Goal: Task Accomplishment & Management: Use online tool/utility

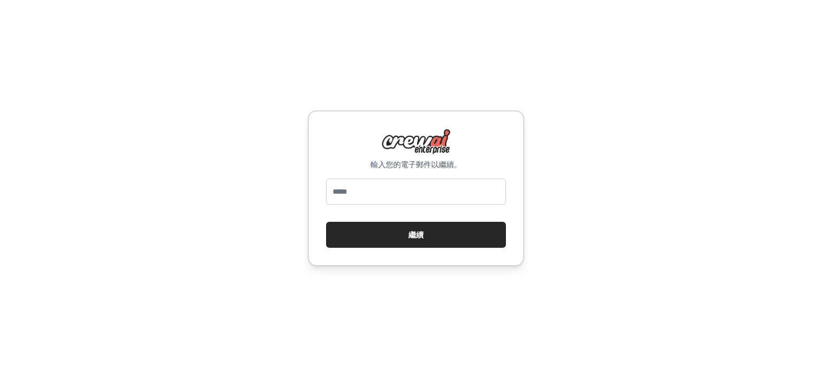
click at [436, 192] on input "email" at bounding box center [416, 192] width 180 height 26
type input "**********"
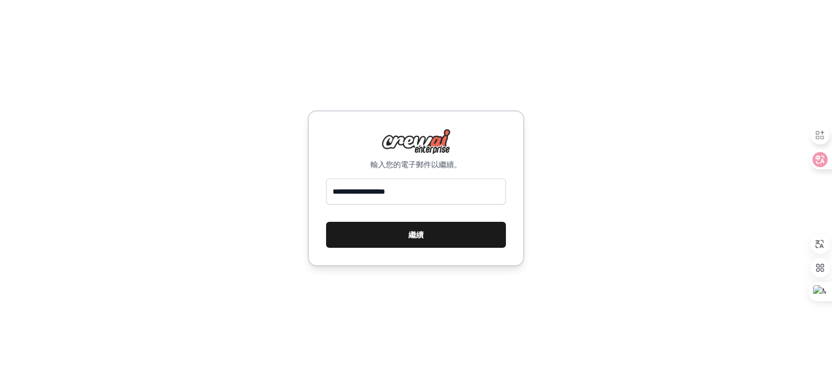
click at [438, 228] on button "繼續" at bounding box center [416, 235] width 180 height 26
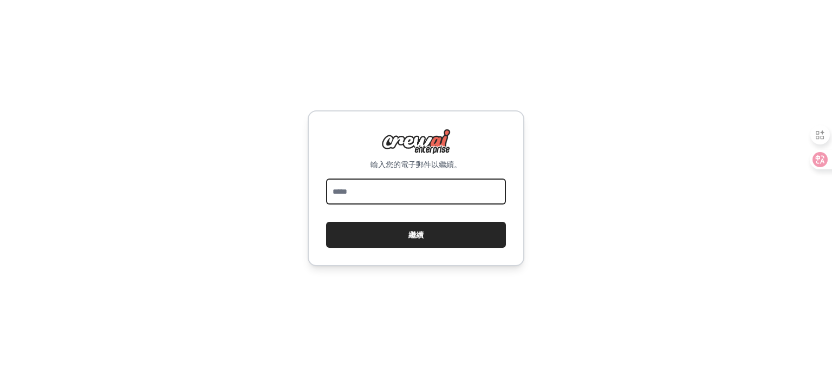
click at [419, 197] on input "email" at bounding box center [416, 192] width 180 height 26
type input "**********"
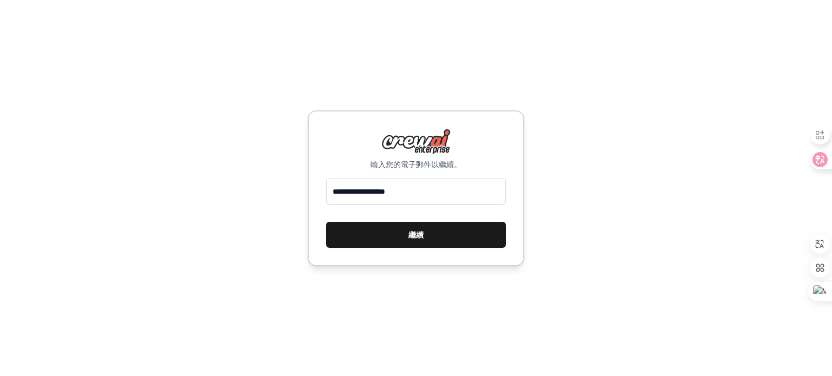
click at [433, 239] on button "繼續" at bounding box center [416, 235] width 180 height 26
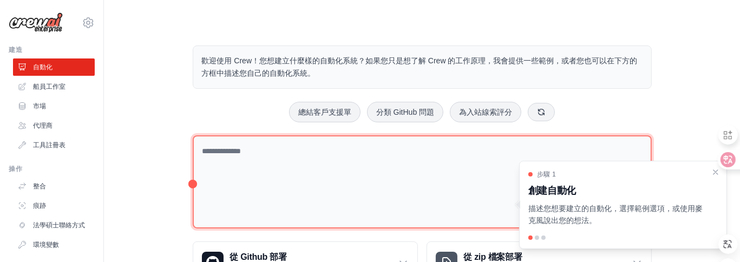
click at [297, 164] on textarea at bounding box center [422, 182] width 459 height 94
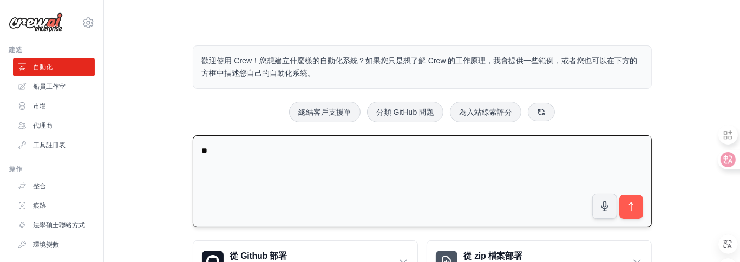
type textarea "*"
click at [267, 158] on textarea "*******" at bounding box center [422, 181] width 459 height 93
click at [207, 149] on textarea "*******" at bounding box center [422, 181] width 459 height 93
drag, startPoint x: 265, startPoint y: 147, endPoint x: 162, endPoint y: 134, distance: 103.7
click at [162, 134] on div "歡迎使用 Crew！您想建立什麼樣的自動化系統？如果您只是想了解 Crew 的工作原理，我會提供一些範例，或者您也可以在下方的方框中描述您自己的自動化系統。 …" at bounding box center [422, 164] width 602 height 272
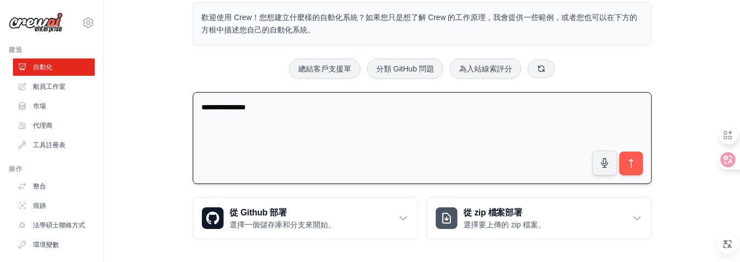
scroll to position [48, 0]
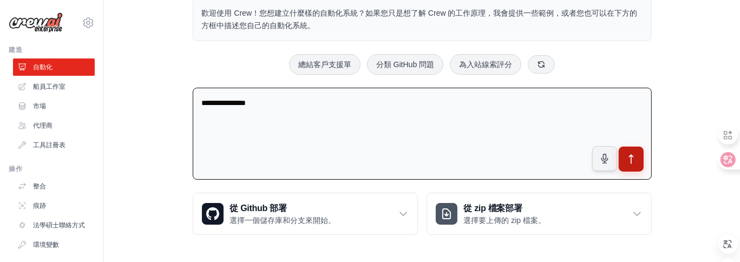
type textarea "**********"
click at [634, 156] on icon "submit" at bounding box center [630, 159] width 11 height 11
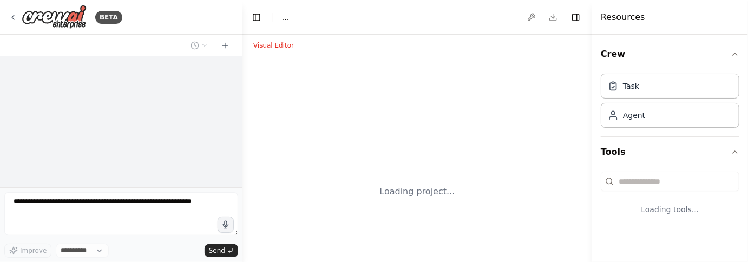
select select "****"
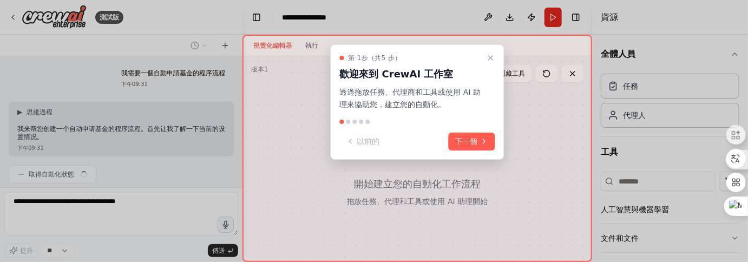
scroll to position [32, 0]
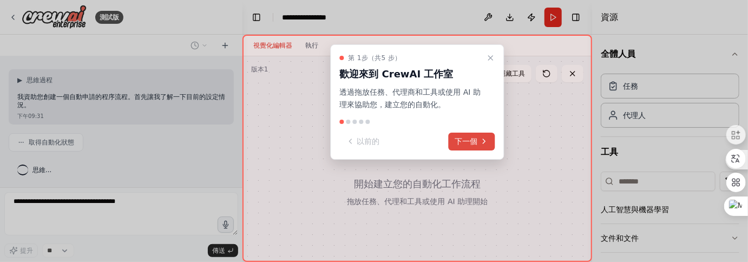
click at [474, 140] on font "下一個" at bounding box center [466, 141] width 23 height 9
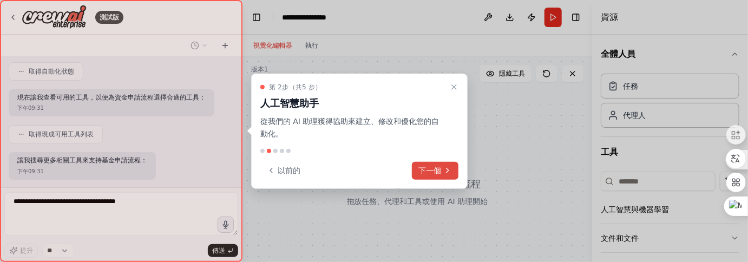
scroll to position [158, 0]
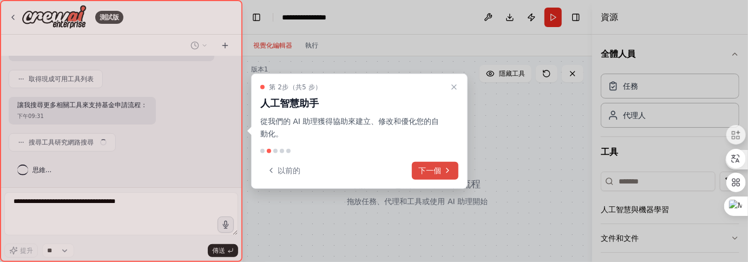
click at [448, 170] on icon at bounding box center [448, 170] width 2 height 4
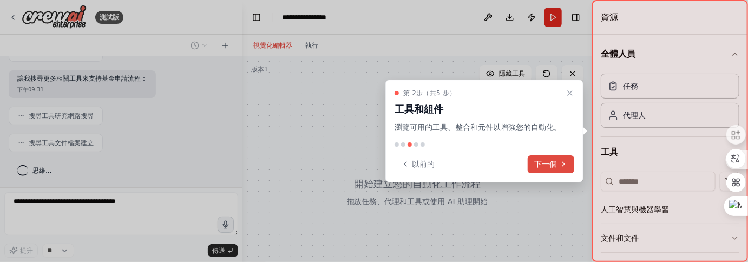
scroll to position [212, 0]
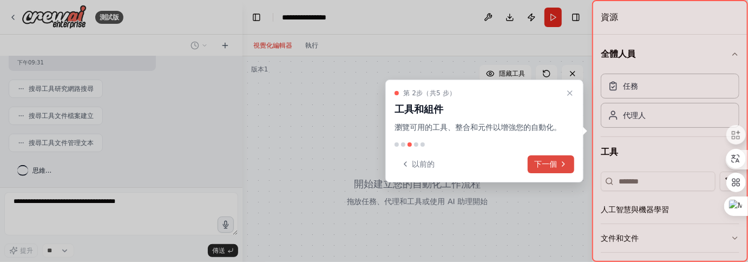
click at [548, 164] on font "下一個" at bounding box center [545, 164] width 23 height 9
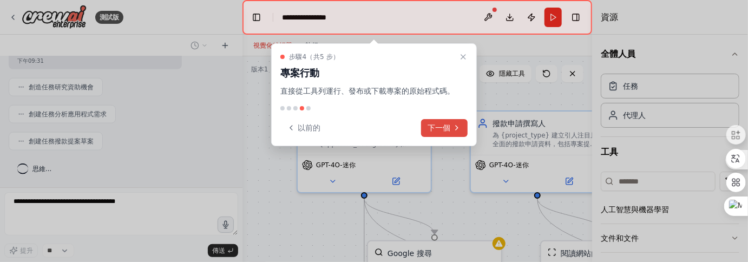
scroll to position [525, 0]
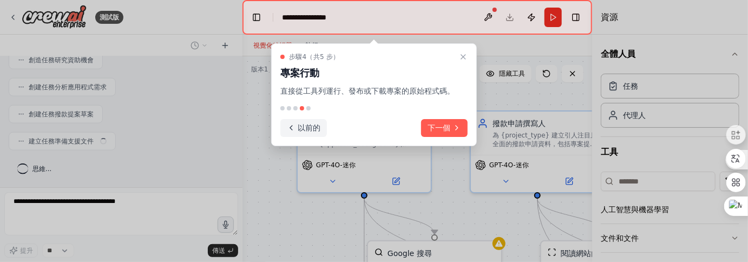
click at [291, 129] on icon at bounding box center [291, 128] width 2 height 4
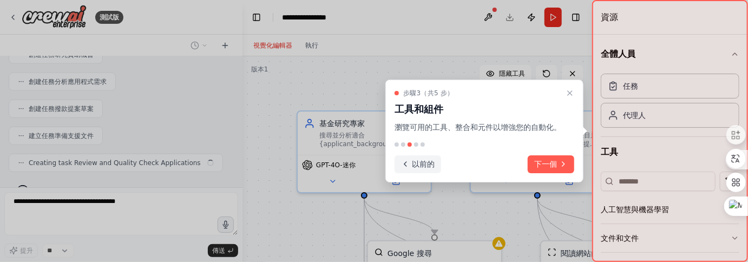
scroll to position [552, 0]
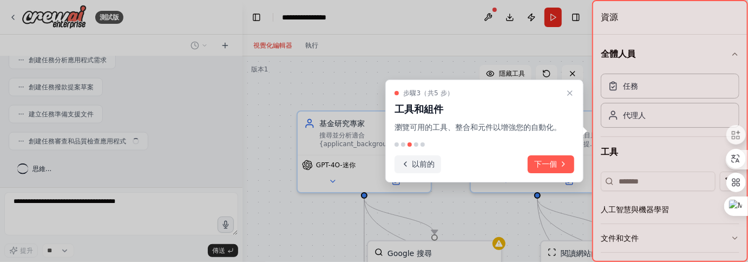
click at [409, 160] on icon at bounding box center [405, 164] width 9 height 9
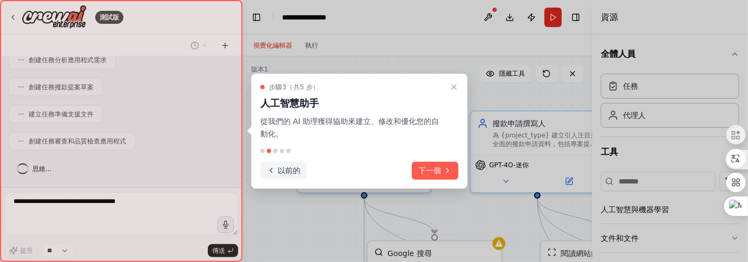
click at [269, 167] on icon at bounding box center [271, 170] width 9 height 9
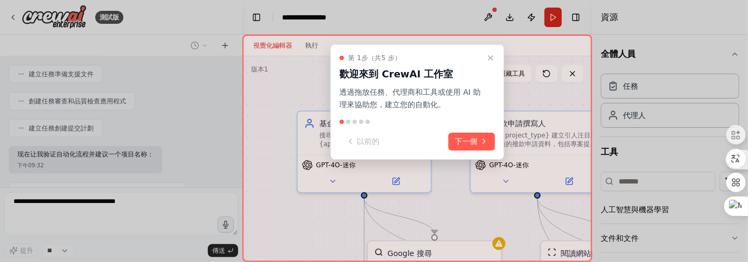
scroll to position [641, 0]
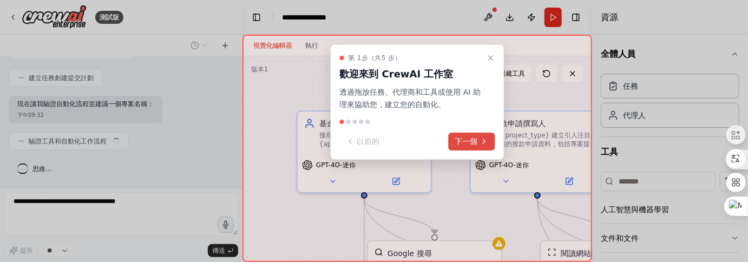
click at [464, 142] on font "下一個" at bounding box center [466, 141] width 23 height 9
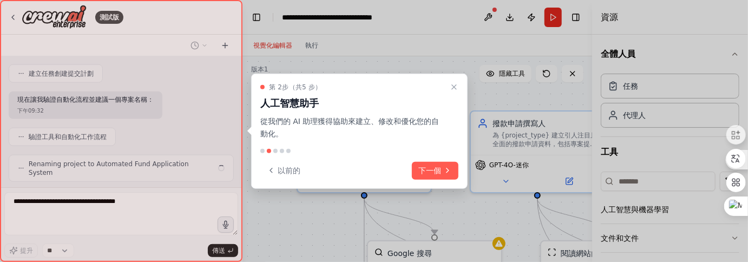
scroll to position [668, 0]
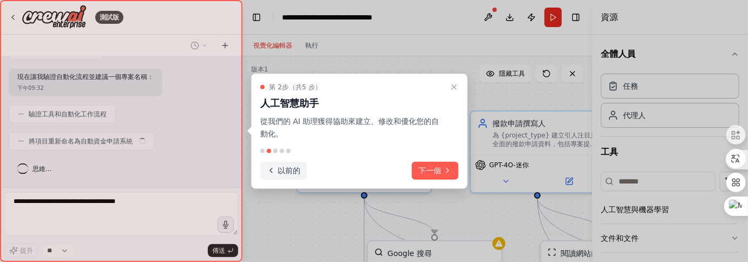
click at [278, 167] on font "以前的" at bounding box center [289, 170] width 23 height 9
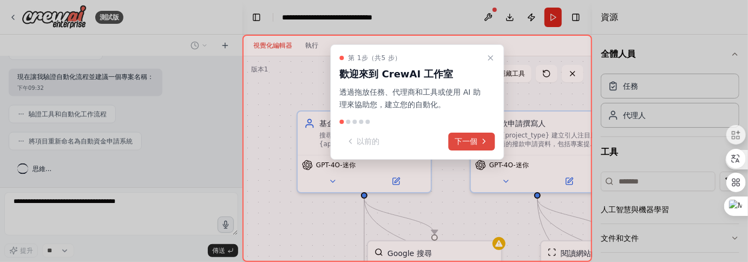
click at [471, 139] on font "下一個" at bounding box center [466, 141] width 23 height 9
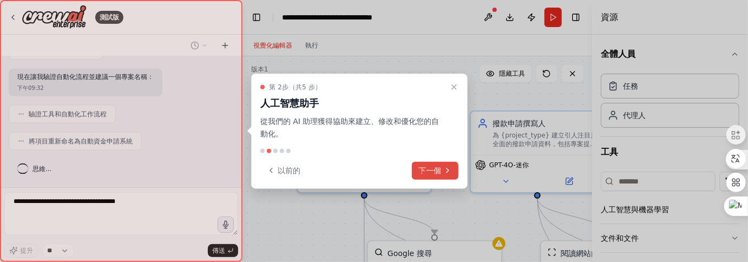
click at [439, 167] on font "下一個" at bounding box center [430, 170] width 23 height 9
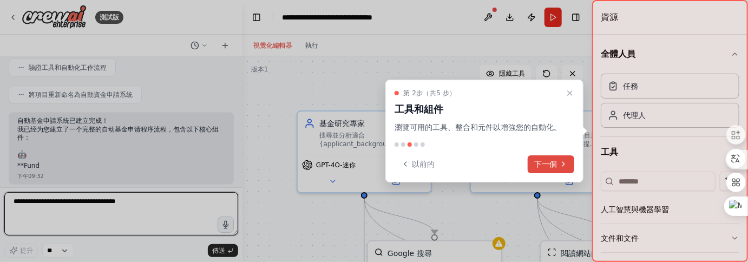
scroll to position [721, 0]
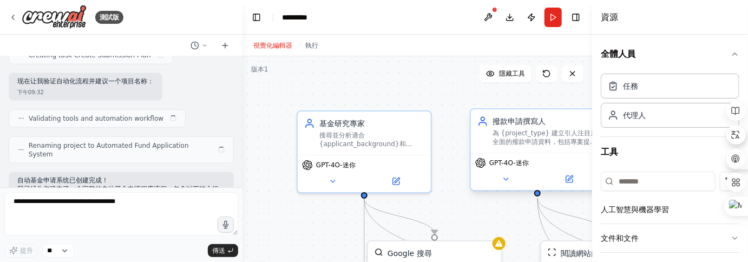
scroll to position [668, 0]
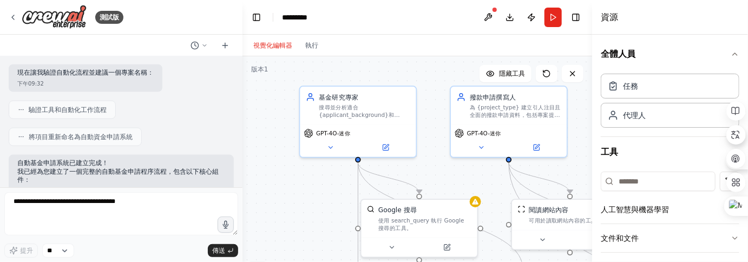
drag, startPoint x: 466, startPoint y: 212, endPoint x: 420, endPoint y: 138, distance: 87.6
click at [420, 138] on div ".deletable-edge-delete-btn { width: 20px; height: 20px; border: 0px solid #ffff…" at bounding box center [418, 191] width 350 height 271
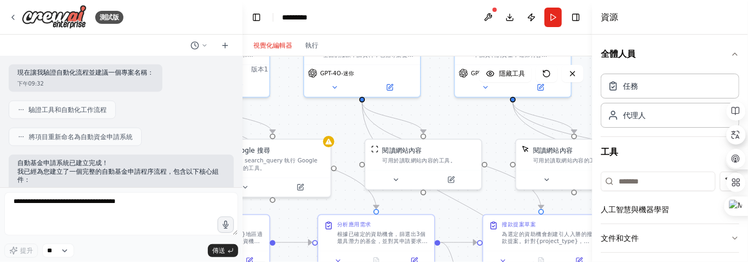
drag, startPoint x: 554, startPoint y: 142, endPoint x: 423, endPoint y: 119, distance: 133.2
click at [423, 119] on div ".deletable-edge-delete-btn { width: 20px; height: 20px; border: 0px solid #ffff…" at bounding box center [418, 191] width 350 height 271
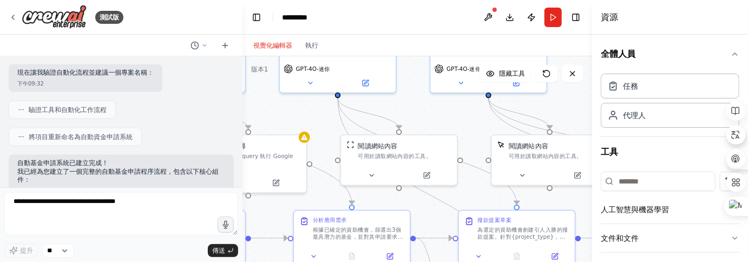
drag, startPoint x: 502, startPoint y: 125, endPoint x: 417, endPoint y: 108, distance: 86.6
click at [417, 108] on div ".deletable-edge-delete-btn { width: 20px; height: 20px; border: 0px solid #ffff…" at bounding box center [418, 191] width 350 height 271
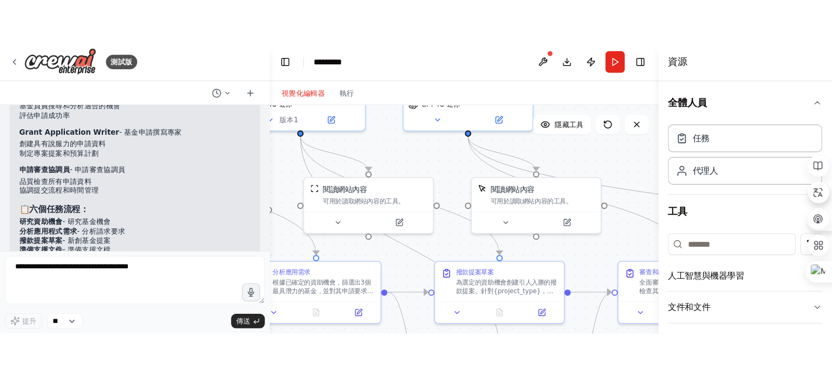
scroll to position [831, 0]
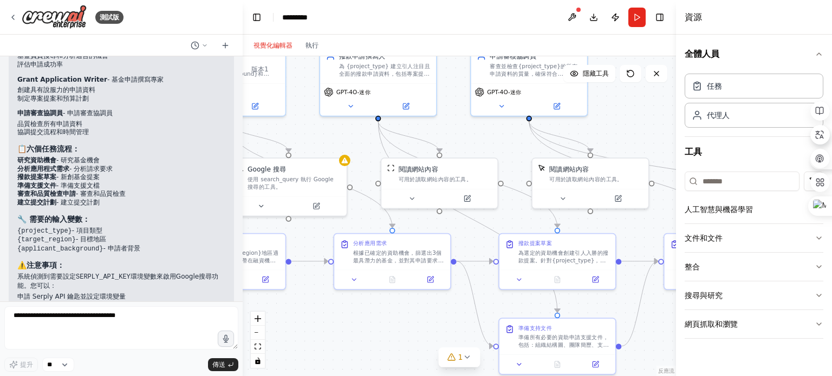
drag, startPoint x: 285, startPoint y: 292, endPoint x: 417, endPoint y: 337, distance: 140.2
click at [417, 262] on div ".deletable-edge-delete-btn { width: 20px; height: 20px; border: 0px solid #ffff…" at bounding box center [459, 216] width 433 height 320
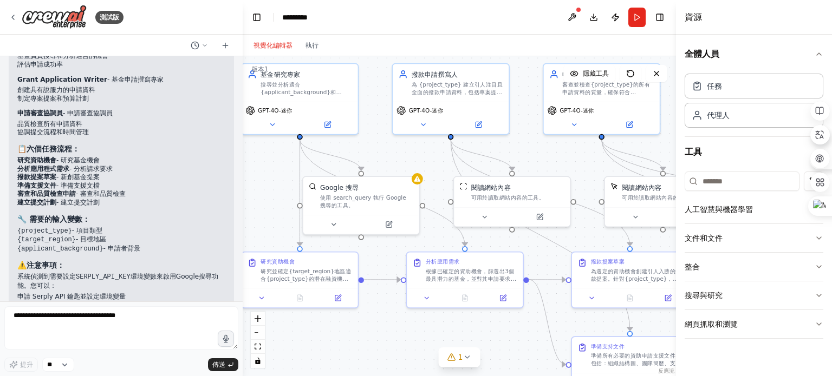
drag, startPoint x: 366, startPoint y: 250, endPoint x: 397, endPoint y: 256, distance: 31.4
click at [397, 256] on div ".deletable-edge-delete-btn { width: 20px; height: 20px; border: 0px solid #ffff…" at bounding box center [459, 216] width 433 height 320
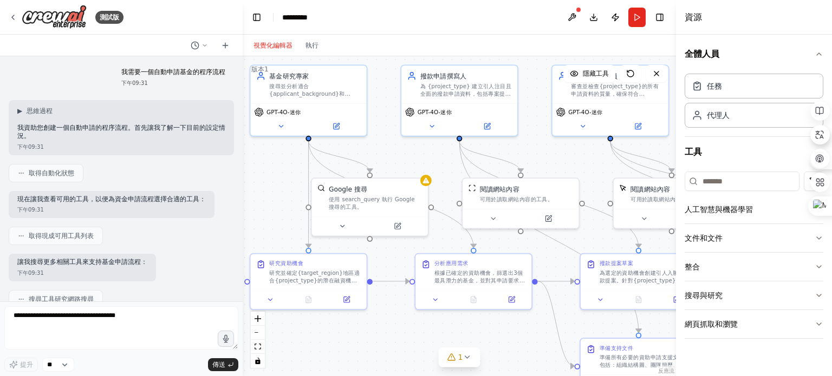
scroll to position [0, 0]
click at [286, 123] on button at bounding box center [280, 124] width 53 height 11
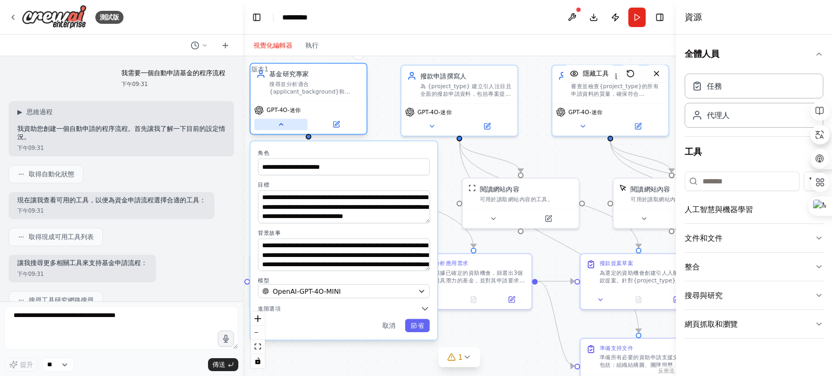
click at [286, 123] on button at bounding box center [280, 124] width 53 height 11
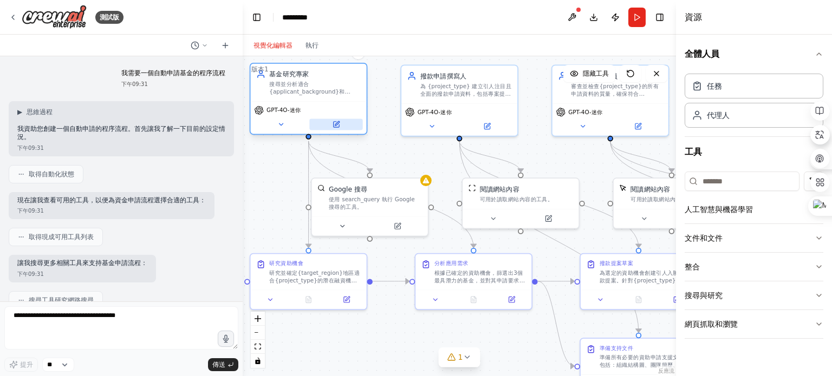
click at [349, 123] on button at bounding box center [335, 124] width 53 height 11
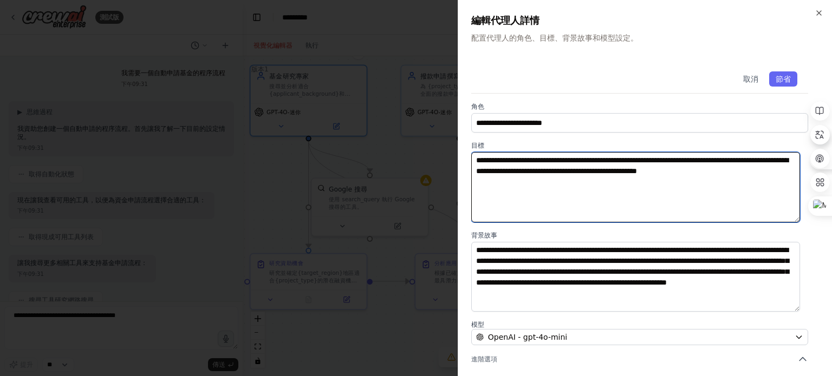
drag, startPoint x: 499, startPoint y: 188, endPoint x: 465, endPoint y: 147, distance: 53.9
click at [465, 147] on div "**********" at bounding box center [645, 188] width 374 height 376
click at [517, 212] on textarea "**********" at bounding box center [635, 187] width 329 height 70
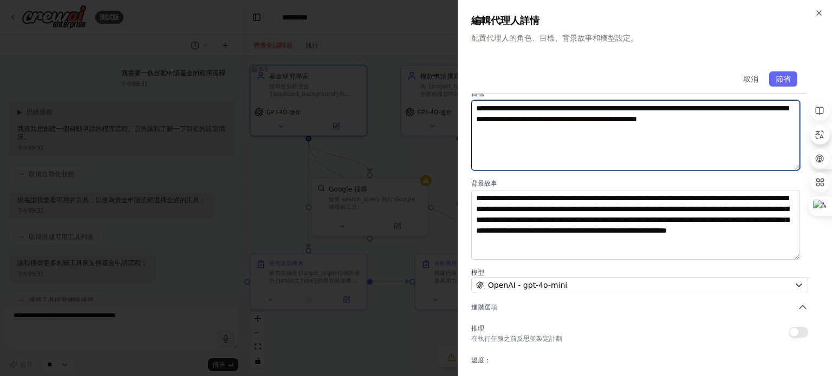
scroll to position [54, 0]
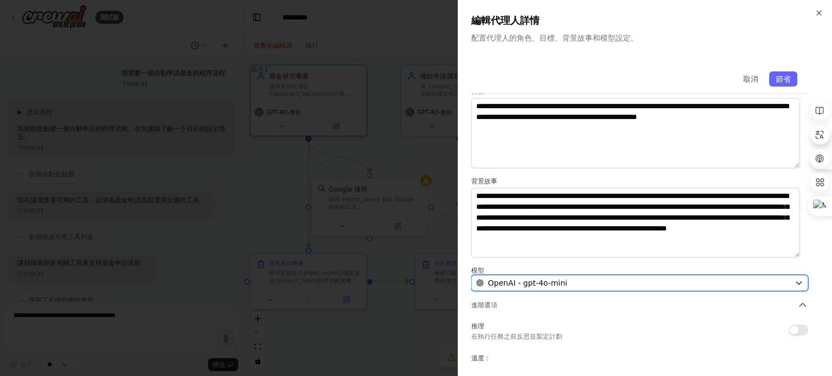
click at [565, 262] on div "OpenAI - gpt-4o-mini" at bounding box center [633, 283] width 314 height 11
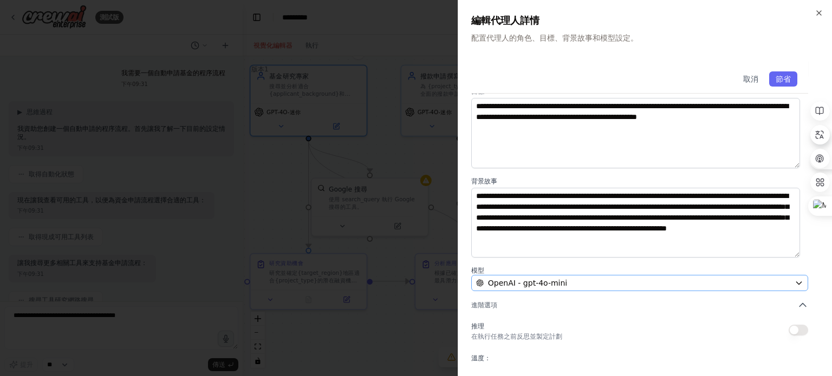
scroll to position [0, 0]
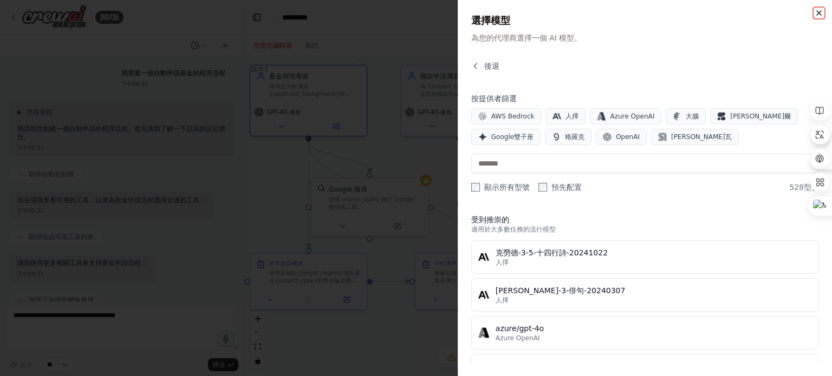
click at [748, 10] on icon "button" at bounding box center [818, 13] width 9 height 9
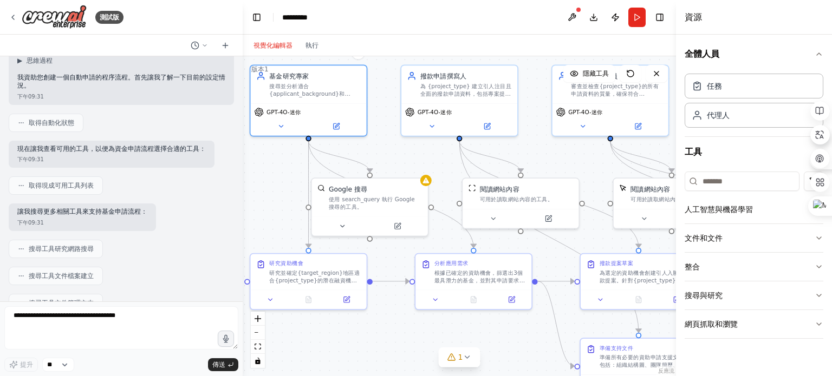
scroll to position [54, 0]
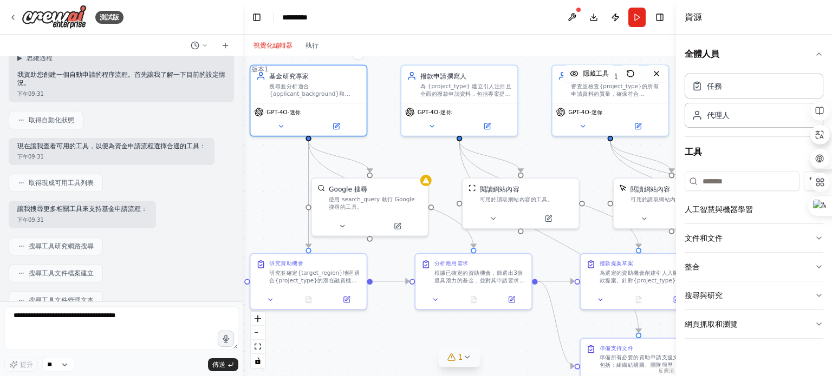
click at [464, 262] on icon at bounding box center [466, 357] width 9 height 9
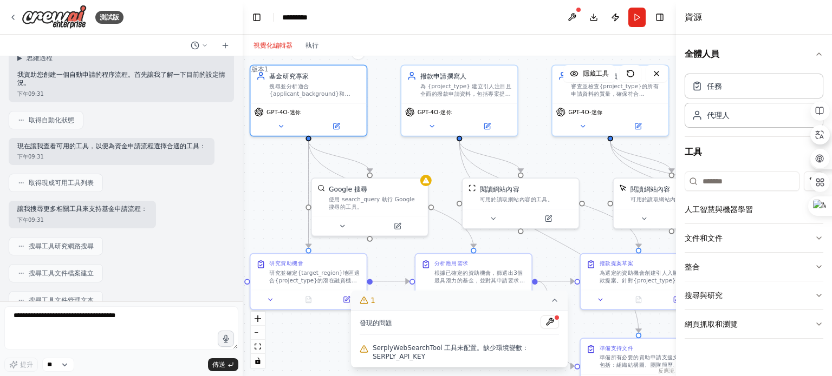
click at [327, 262] on div ".deletable-edge-delete-btn { width: 20px; height: 20px; border: 0px solid #ffff…" at bounding box center [459, 216] width 433 height 320
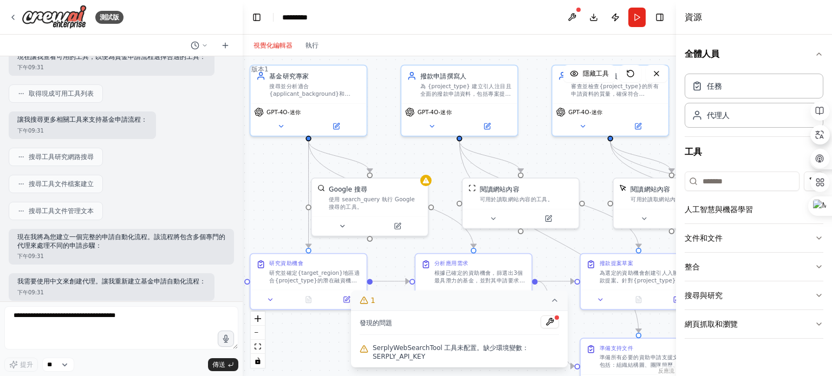
scroll to position [162, 0]
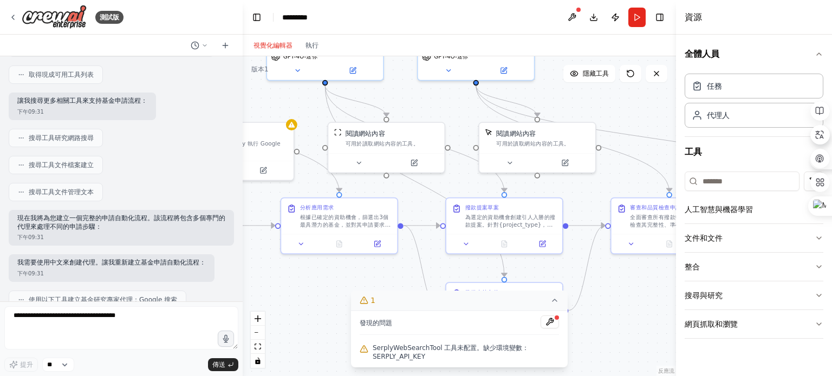
drag, startPoint x: 565, startPoint y: 166, endPoint x: 430, endPoint y: 110, distance: 145.4
click at [430, 110] on div ".deletable-edge-delete-btn { width: 20px; height: 20px; border: 0px solid #ffff…" at bounding box center [459, 216] width 433 height 320
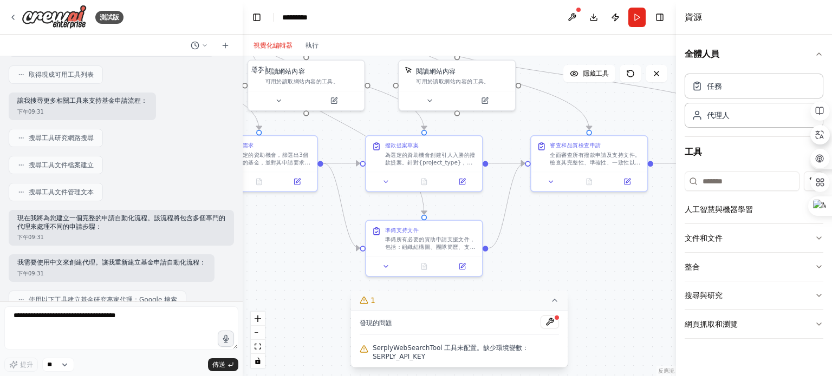
drag, startPoint x: 601, startPoint y: 288, endPoint x: 497, endPoint y: 206, distance: 132.3
click at [497, 206] on div ".deletable-edge-delete-btn { width: 20px; height: 20px; border: 0px solid #ffff…" at bounding box center [459, 216] width 433 height 320
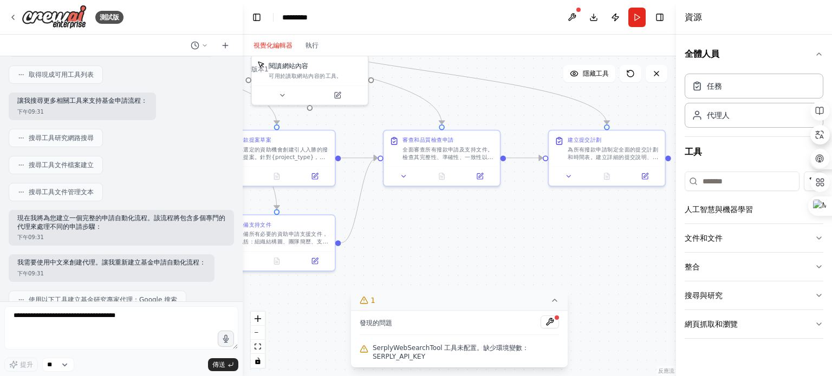
drag, startPoint x: 613, startPoint y: 221, endPoint x: 474, endPoint y: 238, distance: 140.2
click at [474, 238] on div ".deletable-edge-delete-btn { width: 20px; height: 20px; border: 0px solid #ffff…" at bounding box center [459, 216] width 433 height 320
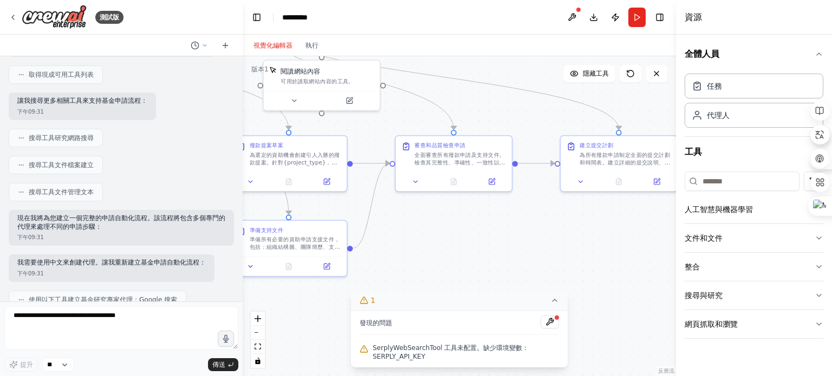
drag, startPoint x: 466, startPoint y: 240, endPoint x: 606, endPoint y: 260, distance: 141.7
click at [606, 260] on div ".deletable-edge-delete-btn { width: 20px; height: 20px; border: 0px solid #ffff…" at bounding box center [459, 216] width 433 height 320
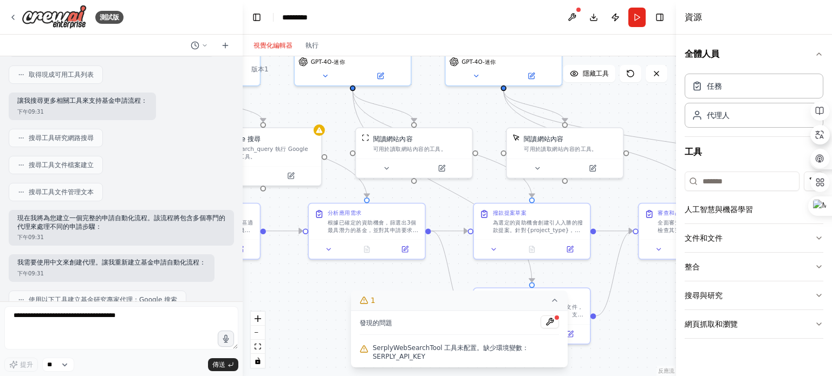
drag, startPoint x: 366, startPoint y: 146, endPoint x: 533, endPoint y: 210, distance: 178.6
click at [533, 210] on div ".deletable-edge-delete-btn { width: 20px; height: 20px; border: 0px solid #ffff…" at bounding box center [459, 216] width 433 height 320
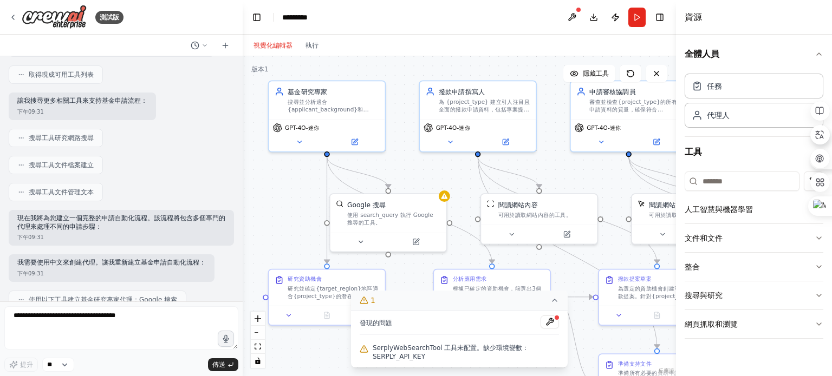
drag, startPoint x: 343, startPoint y: 132, endPoint x: 422, endPoint y: 179, distance: 92.8
click at [422, 179] on div ".deletable-edge-delete-btn { width: 20px; height: 20px; border: 0px solid #ffff…" at bounding box center [459, 216] width 433 height 320
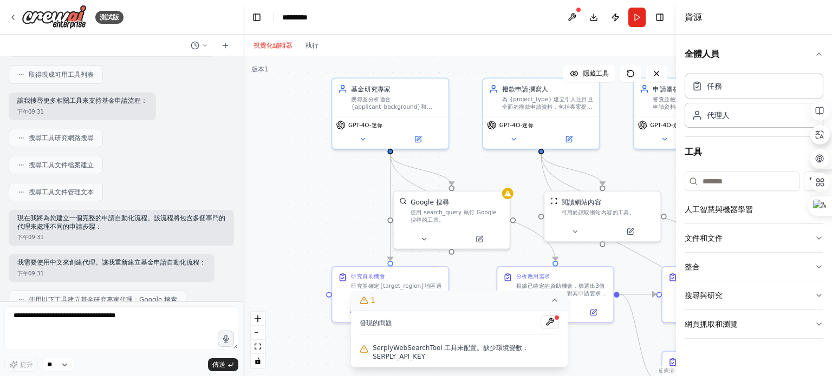
drag, startPoint x: 402, startPoint y: 171, endPoint x: 476, endPoint y: 168, distance: 74.2
click at [476, 168] on div ".deletable-edge-delete-btn { width: 20px; height: 20px; border: 0px solid #ffff…" at bounding box center [459, 216] width 433 height 320
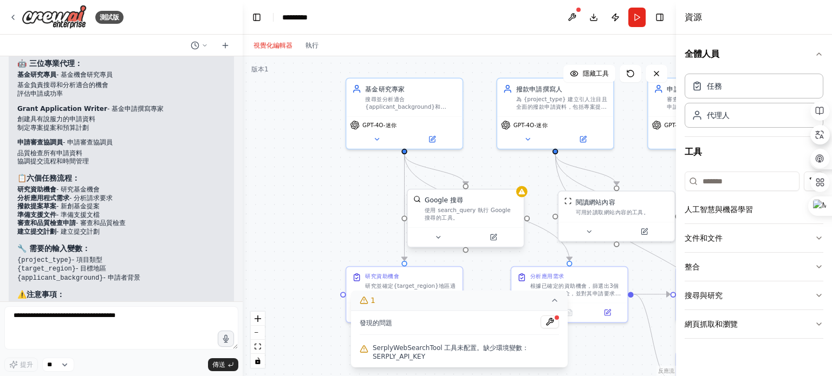
scroll to position [828, 0]
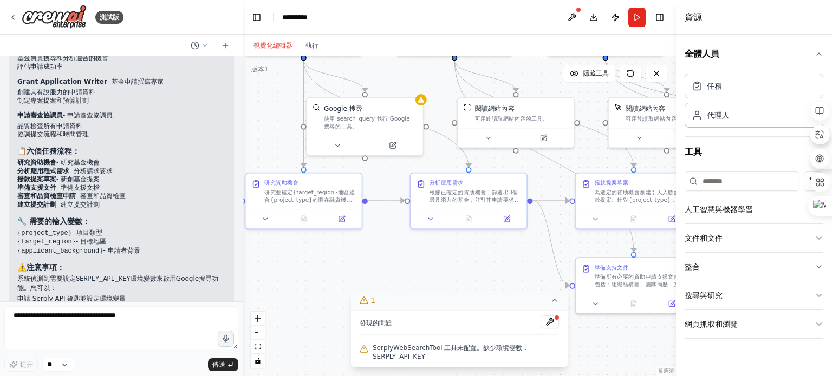
drag, startPoint x: 380, startPoint y: 218, endPoint x: 284, endPoint y: 134, distance: 127.8
click at [284, 133] on div ".deletable-edge-delete-btn { width: 20px; height: 20px; border: 0px solid #ffff…" at bounding box center [459, 216] width 433 height 320
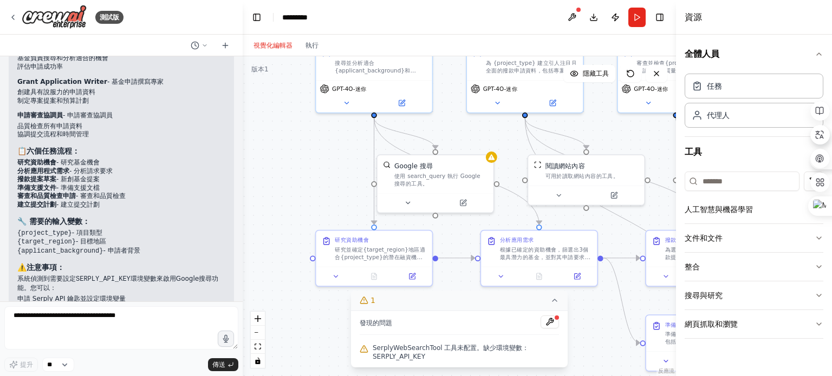
drag, startPoint x: 320, startPoint y: 158, endPoint x: 367, endPoint y: 199, distance: 62.5
click at [367, 199] on div ".deletable-edge-delete-btn { width: 20px; height: 20px; border: 0px solid #ffff…" at bounding box center [459, 216] width 433 height 320
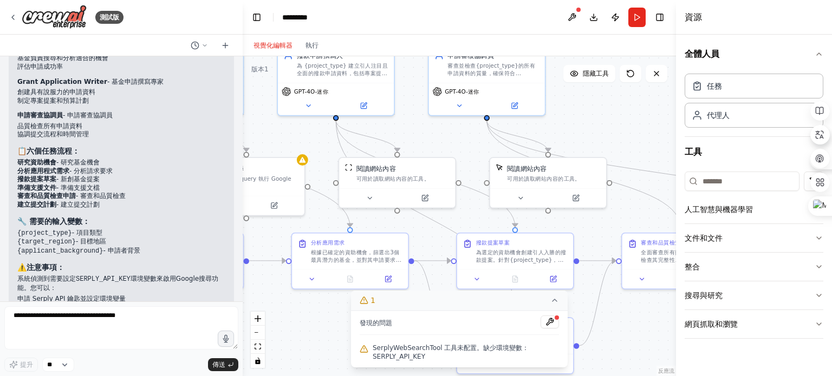
drag, startPoint x: 519, startPoint y: 163, endPoint x: 317, endPoint y: 152, distance: 202.8
click at [317, 152] on div ".deletable-edge-delete-btn { width: 20px; height: 20px; border: 0px solid #ffff…" at bounding box center [459, 216] width 433 height 320
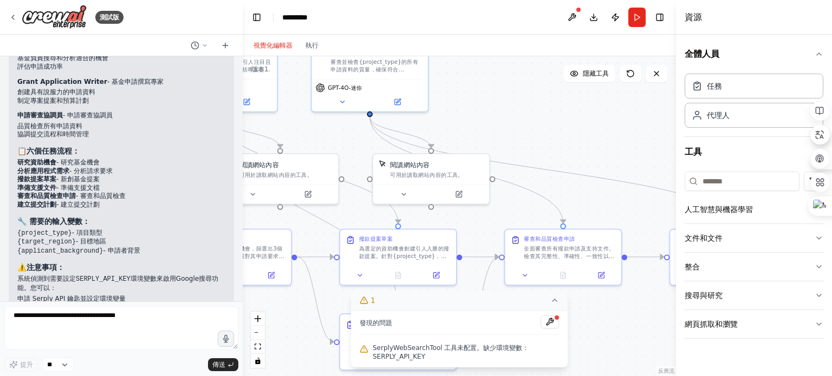
drag, startPoint x: 455, startPoint y: 140, endPoint x: 338, endPoint y: 136, distance: 117.0
click at [338, 136] on div ".deletable-edge-delete-btn { width: 20px; height: 20px; border: 0px solid #ffff…" at bounding box center [459, 216] width 433 height 320
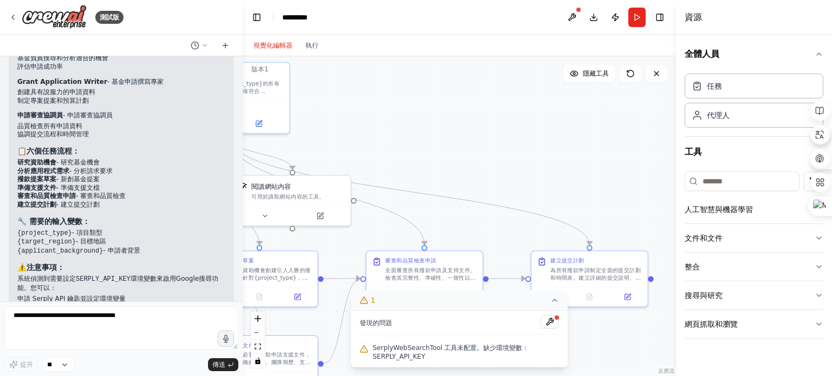
drag, startPoint x: 534, startPoint y: 144, endPoint x: 361, endPoint y: 172, distance: 174.9
click at [361, 172] on div ".deletable-edge-delete-btn { width: 20px; height: 20px; border: 0px solid #ffff…" at bounding box center [459, 216] width 433 height 320
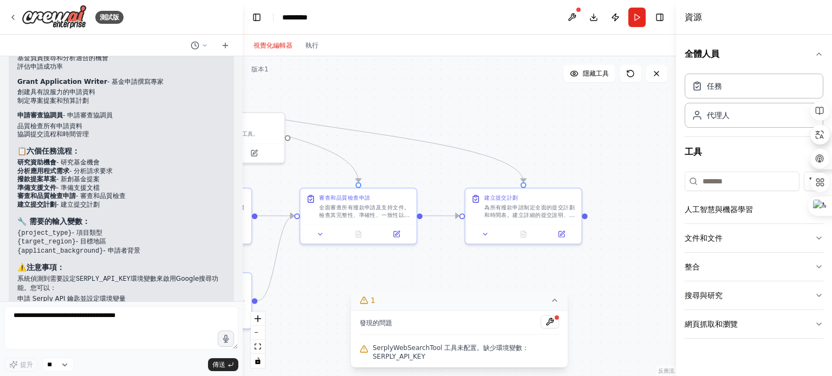
drag, startPoint x: 468, startPoint y: 182, endPoint x: 436, endPoint y: 119, distance: 70.7
click at [436, 119] on div ".deletable-edge-delete-btn { width: 20px; height: 20px; border: 0px solid #ffff…" at bounding box center [459, 216] width 433 height 320
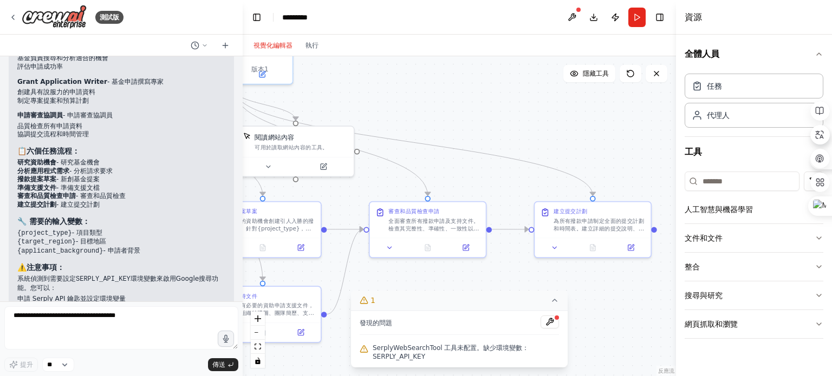
drag, startPoint x: 373, startPoint y: 139, endPoint x: 549, endPoint y: 160, distance: 177.8
click at [549, 160] on div ".deletable-edge-delete-btn { width: 20px; height: 20px; border: 0px solid #ffff…" at bounding box center [459, 216] width 433 height 320
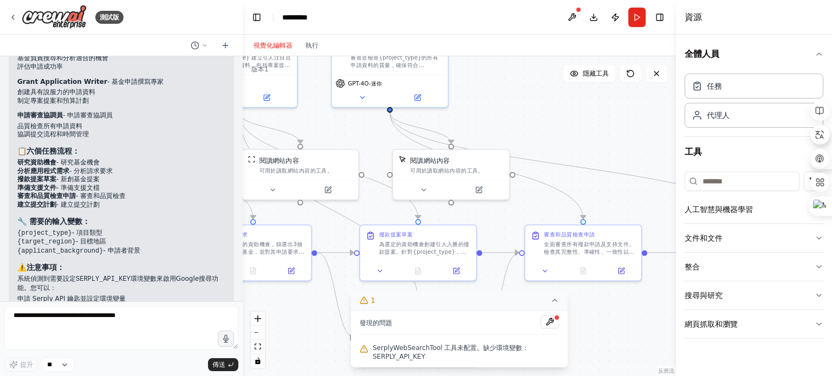
drag, startPoint x: 305, startPoint y: 114, endPoint x: 490, endPoint y: 160, distance: 190.2
click at [490, 160] on div ".deletable-edge-delete-btn { width: 20px; height: 20px; border: 0px solid #ffff…" at bounding box center [459, 216] width 433 height 320
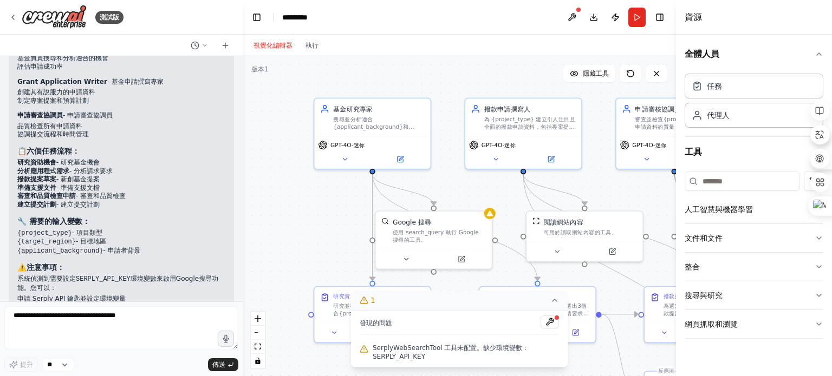
drag, startPoint x: 311, startPoint y: 152, endPoint x: 452, endPoint y: 181, distance: 143.8
click at [452, 181] on div ".deletable-edge-delete-btn { width: 20px; height: 20px; border: 0px solid #ffff…" at bounding box center [459, 216] width 433 height 320
click at [554, 262] on button at bounding box center [549, 322] width 18 height 13
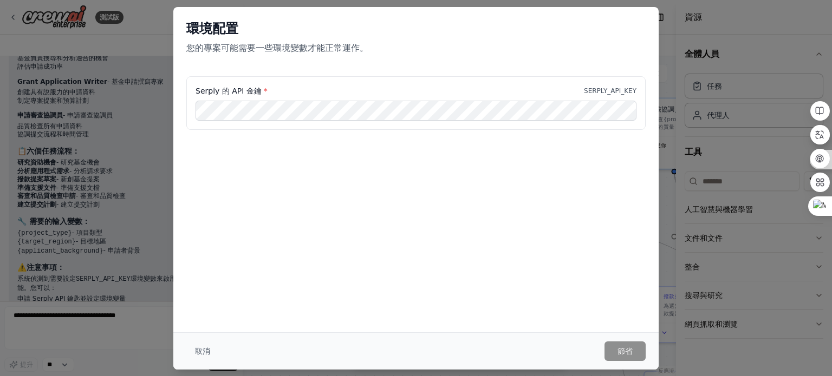
click at [165, 12] on div "環境配置 您的專案可能需要一些環境變數才能正常運作。 Serply 的 API 金鑰 * SERPLY_API_KEY 取消 節省" at bounding box center [416, 188] width 832 height 376
click at [201, 262] on font "取消" at bounding box center [202, 351] width 15 height 9
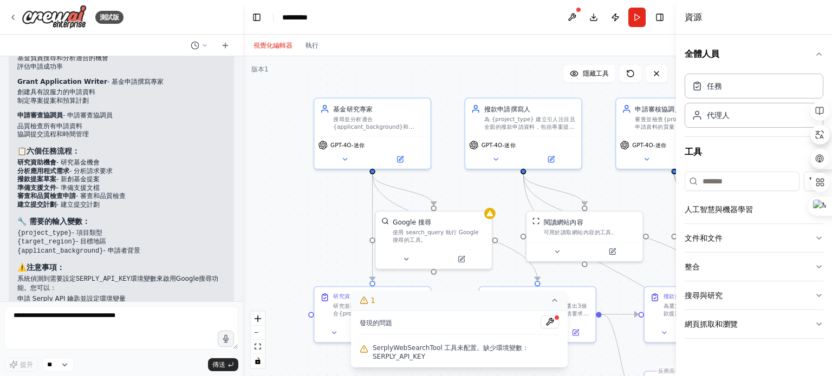
click at [330, 220] on div ".deletable-edge-delete-btn { width: 20px; height: 20px; border: 0px solid #ffff…" at bounding box center [459, 216] width 433 height 320
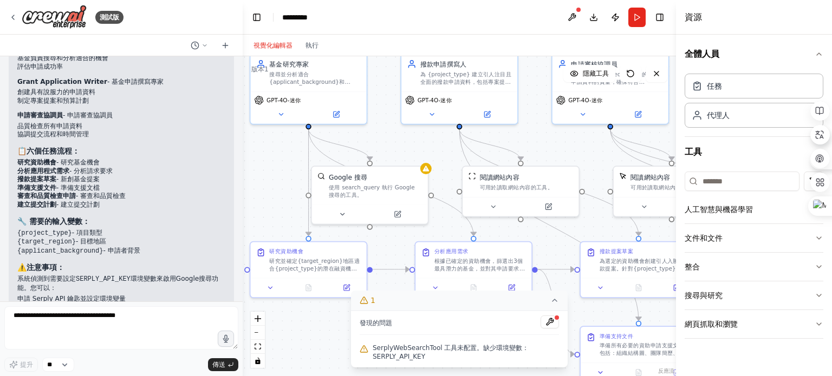
drag, startPoint x: 330, startPoint y: 220, endPoint x: 266, endPoint y: 175, distance: 78.1
click at [266, 175] on div ".deletable-edge-delete-btn { width: 20px; height: 20px; border: 0px solid #ffff…" at bounding box center [459, 216] width 433 height 320
click at [338, 114] on icon at bounding box center [335, 112] width 5 height 5
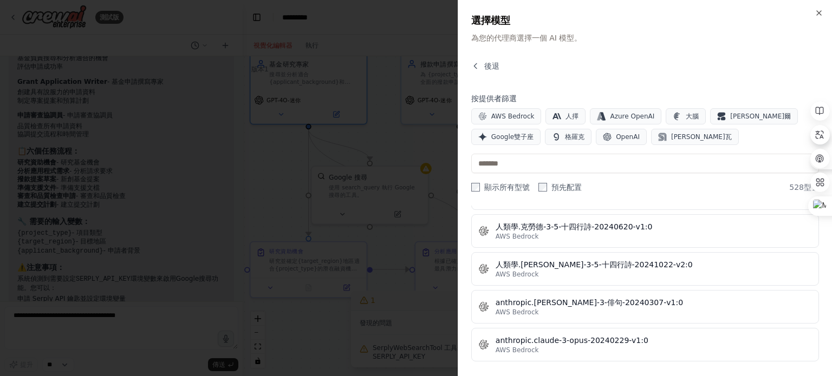
scroll to position [921, 0]
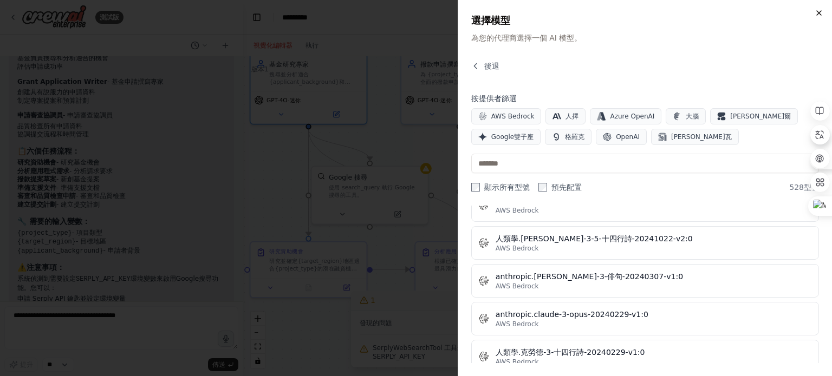
click at [748, 12] on icon "button" at bounding box center [818, 13] width 9 height 9
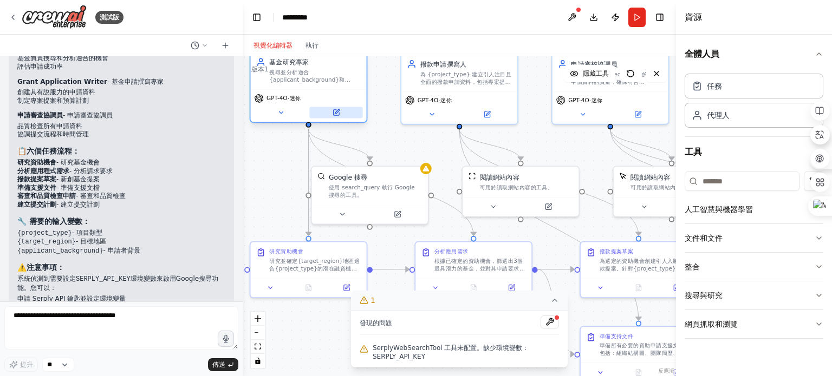
click at [328, 114] on button at bounding box center [335, 112] width 53 height 11
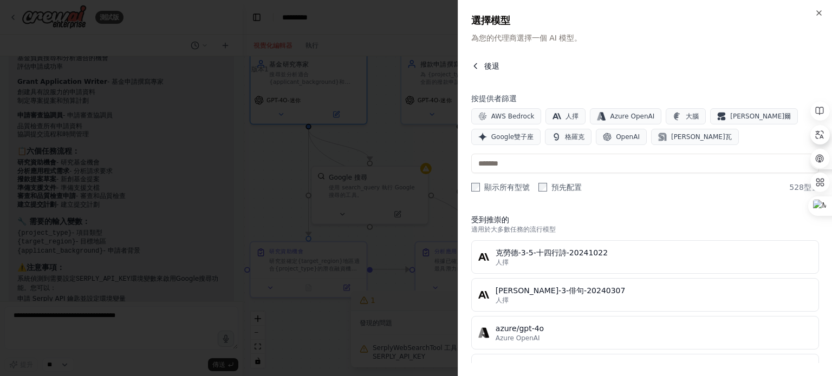
click at [475, 62] on icon "button" at bounding box center [475, 66] width 9 height 9
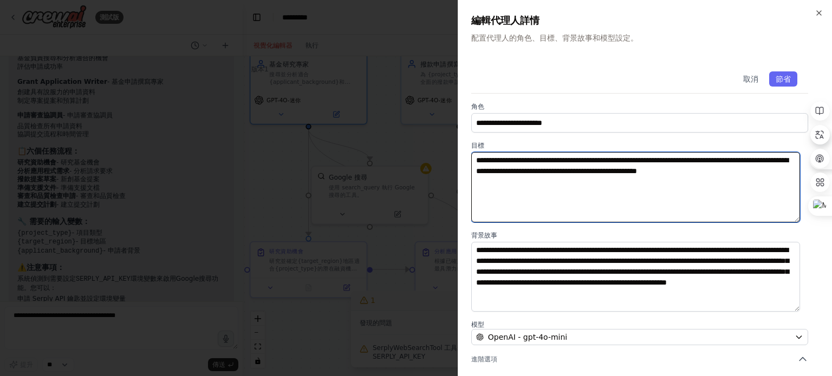
click at [670, 160] on textarea "**********" at bounding box center [635, 187] width 329 height 70
drag, startPoint x: 670, startPoint y: 161, endPoint x: 749, endPoint y: 162, distance: 79.1
click at [748, 162] on textarea "**********" at bounding box center [635, 187] width 329 height 70
drag, startPoint x: 533, startPoint y: 185, endPoint x: 471, endPoint y: 138, distance: 77.3
click at [471, 138] on div "**********" at bounding box center [645, 269] width 348 height 416
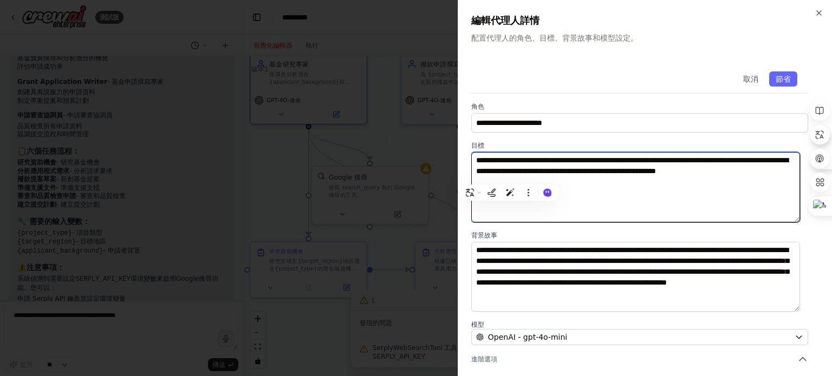
click at [615, 203] on textarea "**********" at bounding box center [635, 187] width 329 height 70
drag, startPoint x: 537, startPoint y: 171, endPoint x: 493, endPoint y: 173, distance: 44.5
click at [493, 173] on textarea "**********" at bounding box center [635, 187] width 329 height 70
paste textarea "****"
click at [568, 194] on textarea "**********" at bounding box center [635, 187] width 329 height 70
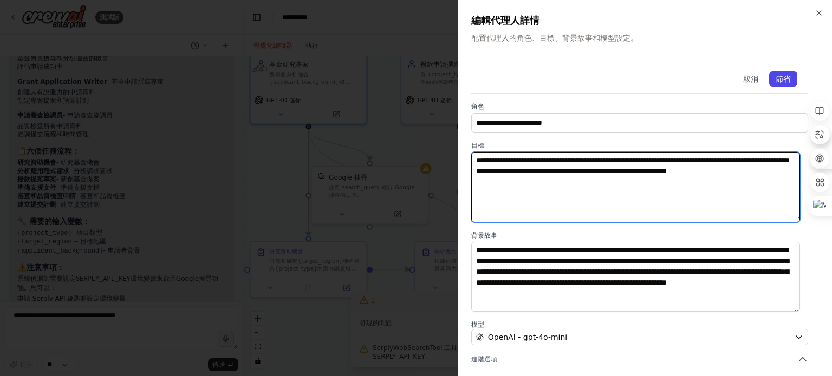
type textarea "**********"
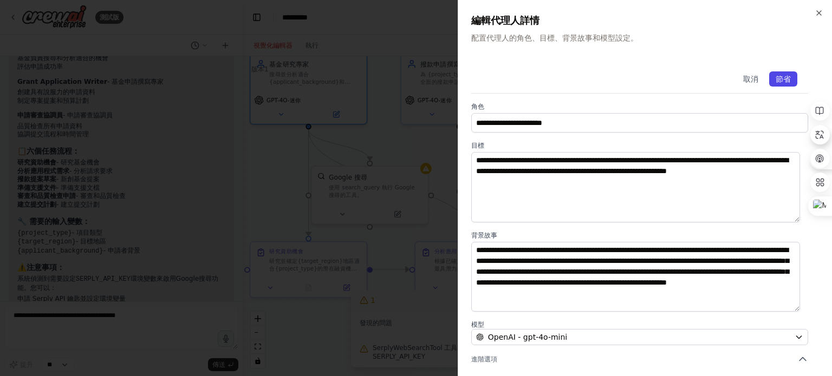
click at [748, 78] on font "節省" at bounding box center [782, 79] width 15 height 9
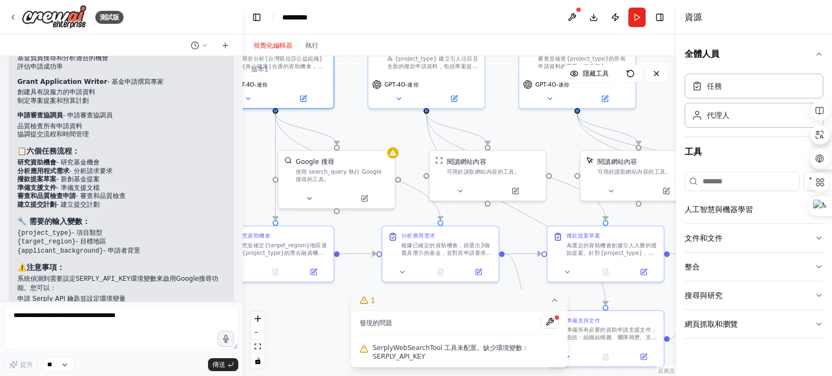
drag, startPoint x: 407, startPoint y: 148, endPoint x: 343, endPoint y: 109, distance: 75.0
click at [343, 110] on div ".deletable-edge-delete-btn { width: 20px; height: 20px; border: 0px solid #ffff…" at bounding box center [459, 216] width 433 height 320
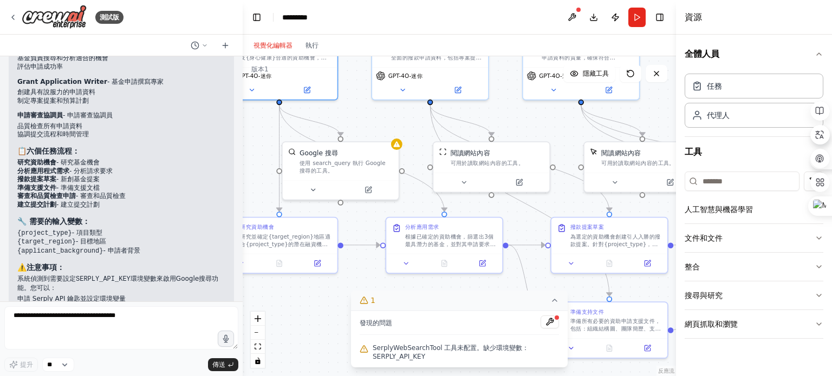
drag, startPoint x: 323, startPoint y: 227, endPoint x: 357, endPoint y: 240, distance: 37.2
click at [357, 240] on div ".deletable-edge-delete-btn { width: 20px; height: 20px; border: 0px solid #ffff…" at bounding box center [459, 216] width 433 height 320
click at [378, 190] on button at bounding box center [367, 187] width 53 height 11
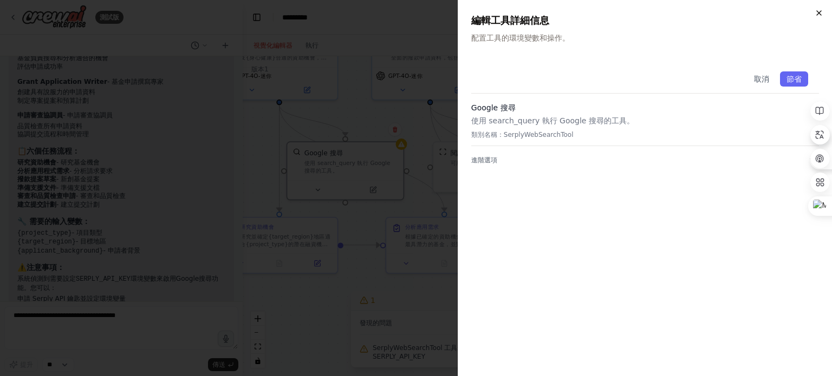
click at [748, 12] on icon "button" at bounding box center [819, 13] width 4 height 4
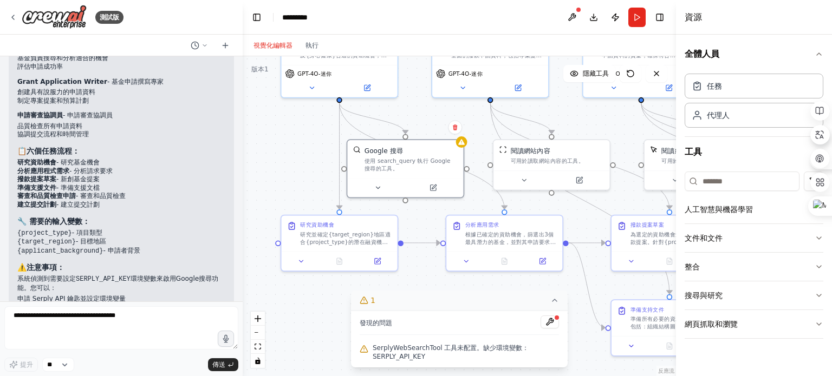
drag, startPoint x: 367, startPoint y: 226, endPoint x: 443, endPoint y: 221, distance: 76.0
click at [443, 221] on div ".deletable-edge-delete-btn { width: 20px; height: 20px; border: 0px solid #ffff…" at bounding box center [459, 216] width 433 height 320
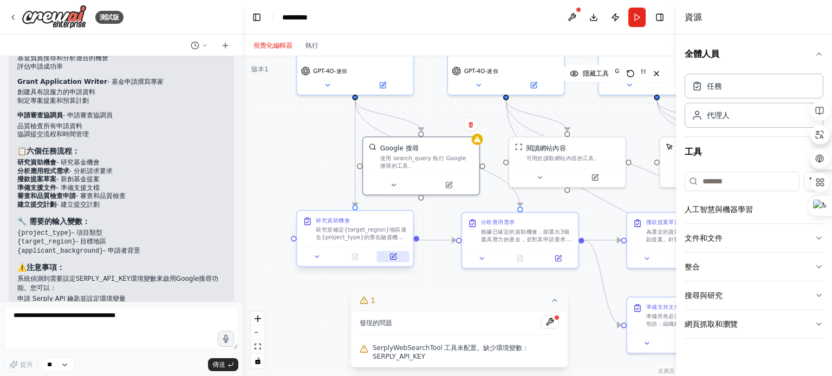
click at [391, 257] on icon at bounding box center [392, 256] width 5 height 5
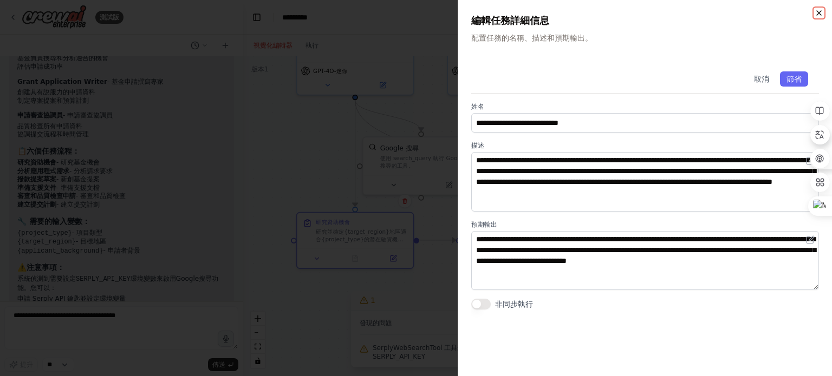
click at [748, 9] on icon "button" at bounding box center [818, 13] width 9 height 9
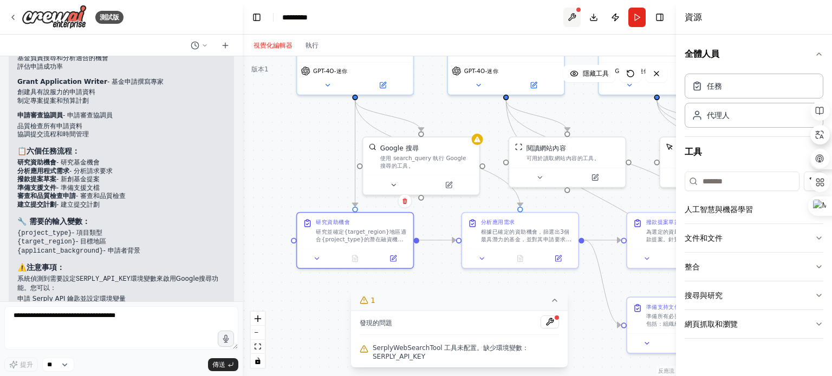
click at [570, 17] on button at bounding box center [571, 17] width 17 height 19
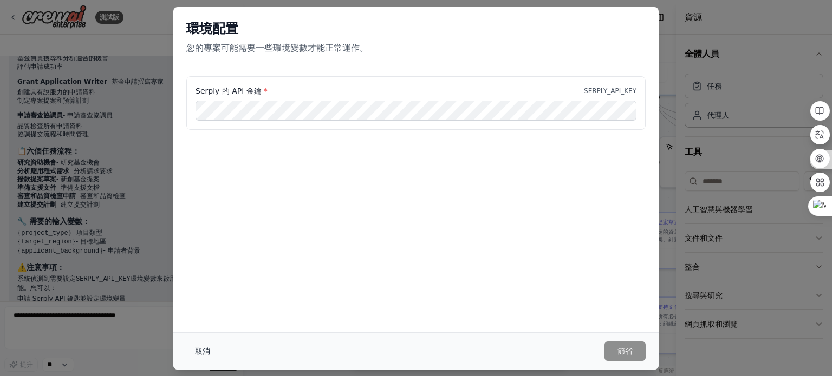
click at [201, 262] on font "取消" at bounding box center [202, 351] width 15 height 9
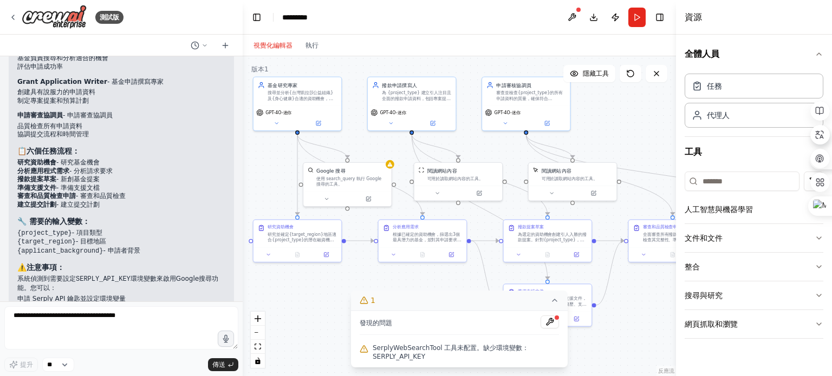
drag, startPoint x: 599, startPoint y: 153, endPoint x: 493, endPoint y: 147, distance: 106.3
click at [493, 147] on div ".deletable-edge-delete-btn { width: 20px; height: 20px; border: 0px solid #ffff…" at bounding box center [459, 216] width 433 height 320
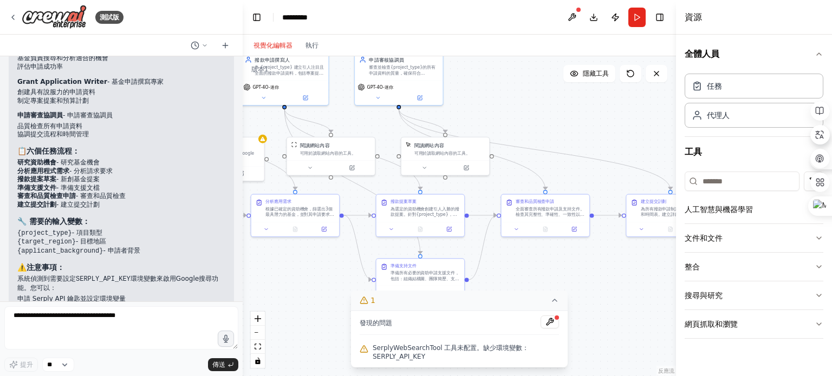
drag, startPoint x: 648, startPoint y: 140, endPoint x: 520, endPoint y: 114, distance: 130.3
click at [520, 114] on div ".deletable-edge-delete-btn { width: 20px; height: 20px; border: 0px solid #ffff…" at bounding box center [459, 216] width 433 height 320
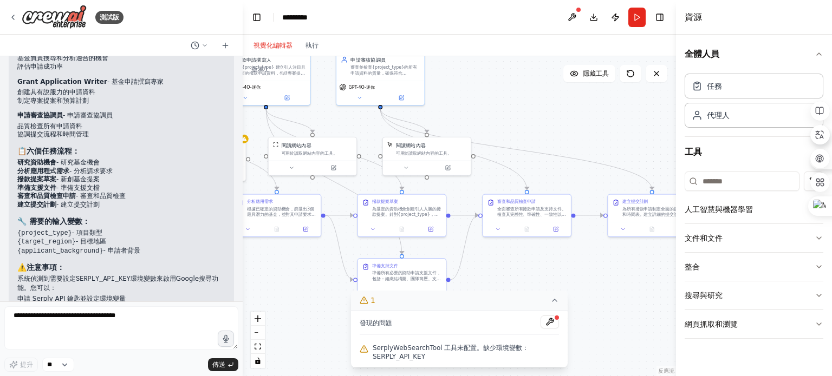
drag, startPoint x: 620, startPoint y: 127, endPoint x: 512, endPoint y: 119, distance: 108.6
click at [512, 119] on div ".deletable-edge-delete-btn { width: 20px; height: 20px; border: 0px solid #ffff…" at bounding box center [459, 216] width 433 height 320
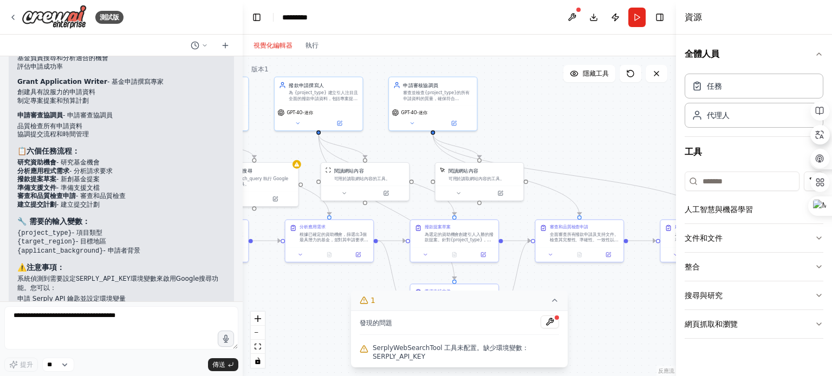
drag, startPoint x: 475, startPoint y: 142, endPoint x: 622, endPoint y: 175, distance: 150.3
click at [622, 175] on div ".deletable-edge-delete-btn { width: 20px; height: 20px; border: 0px solid #ffff…" at bounding box center [459, 216] width 433 height 320
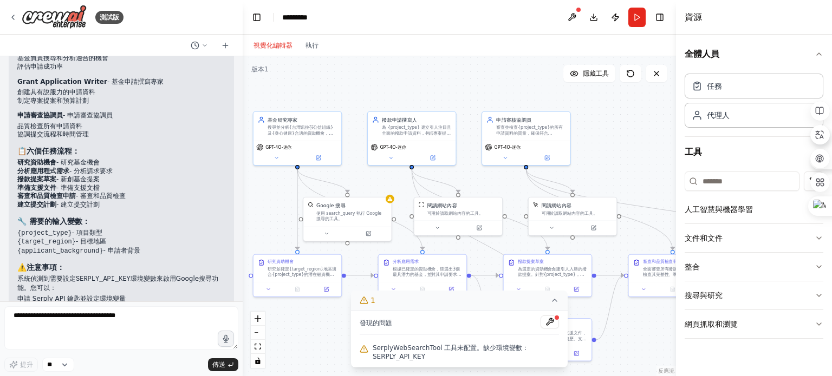
drag, startPoint x: 520, startPoint y: 121, endPoint x: 614, endPoint y: 156, distance: 100.8
click at [614, 156] on div ".deletable-edge-delete-btn { width: 20px; height: 20px; border: 0px solid #ffff…" at bounding box center [459, 216] width 433 height 320
